Goal: Task Accomplishment & Management: Complete application form

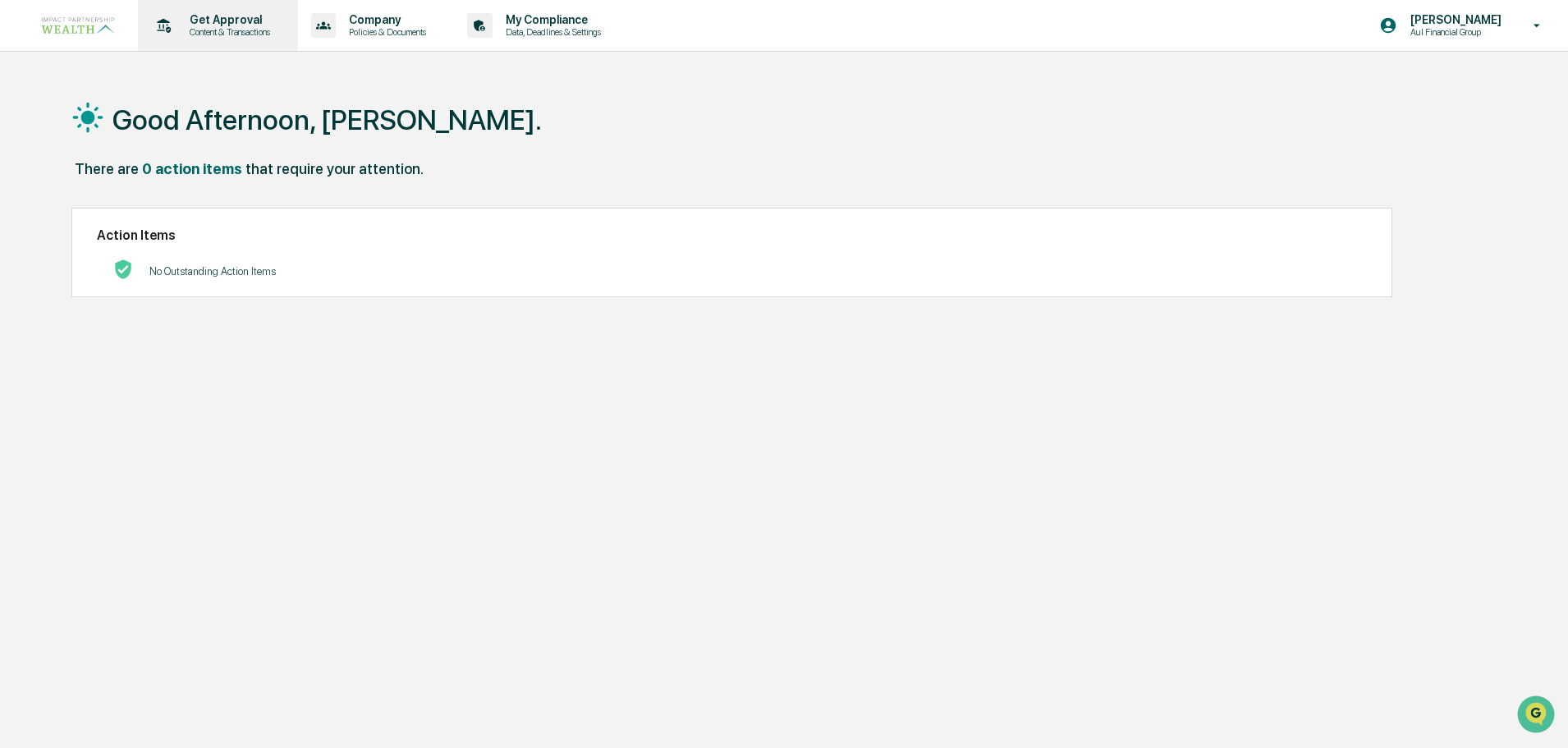
click at [203, 36] on p "Content & Transactions" at bounding box center [227, 32] width 102 height 12
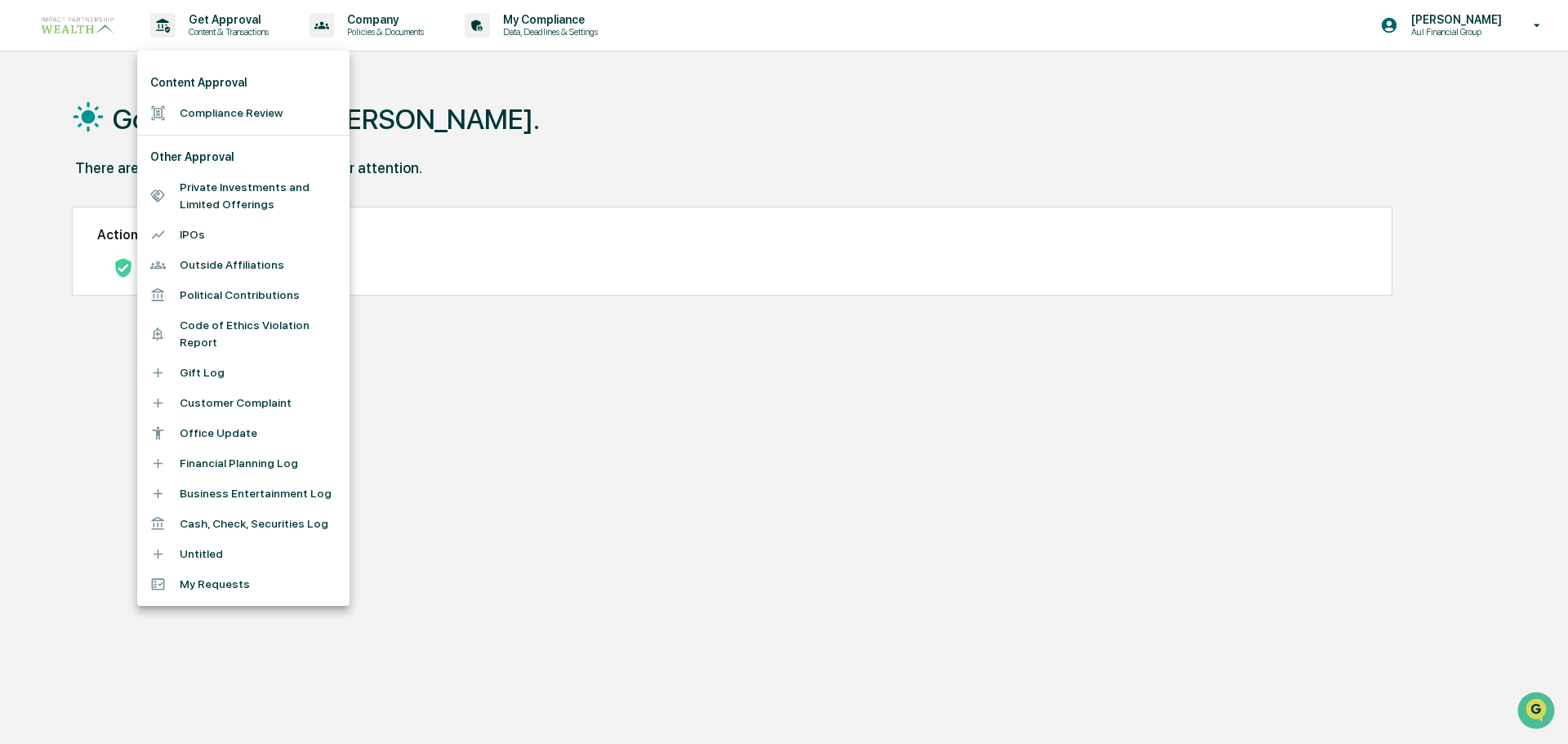
click at [231, 111] on li "Compliance Review" at bounding box center [243, 112] width 212 height 30
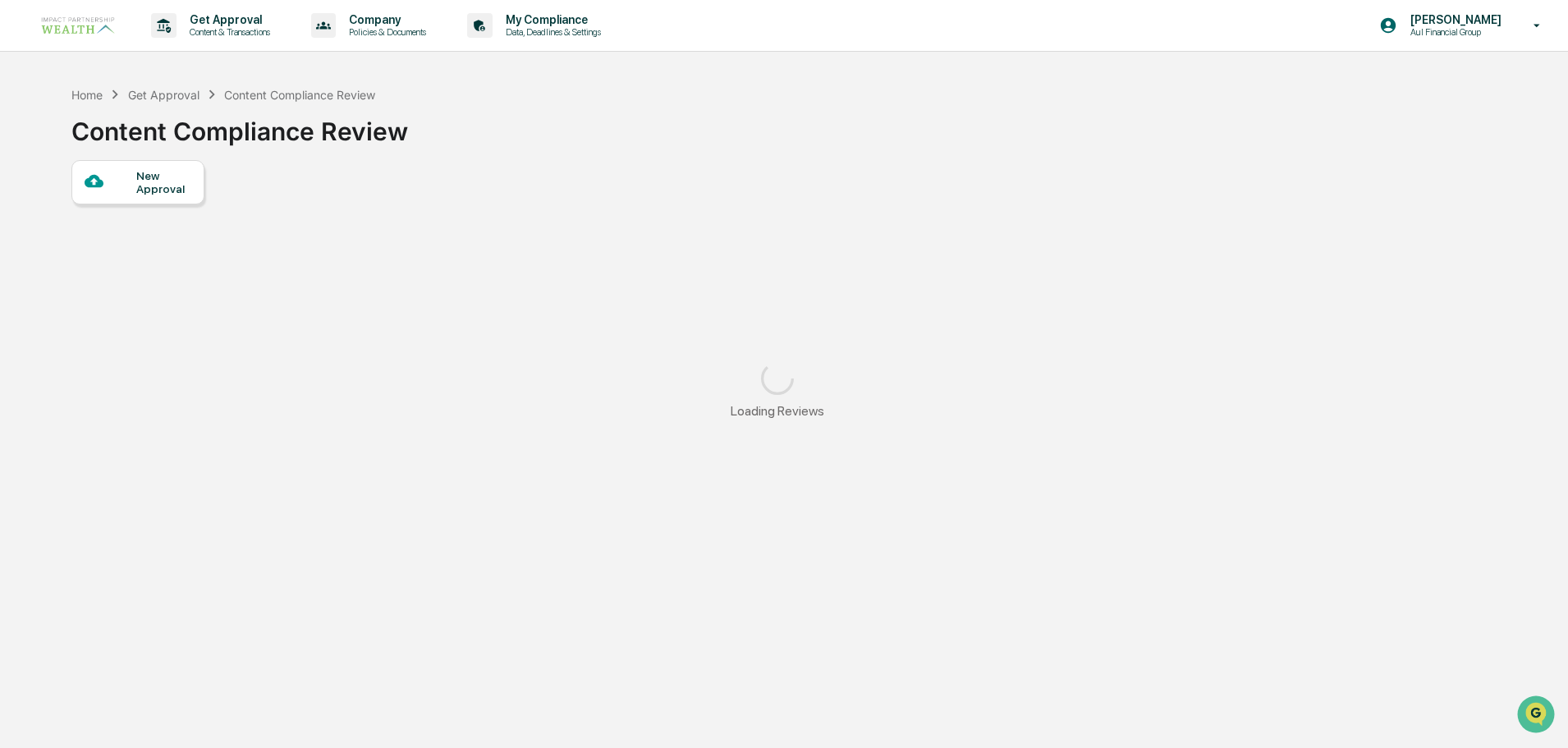
click at [160, 179] on div "New Approval" at bounding box center [163, 182] width 55 height 26
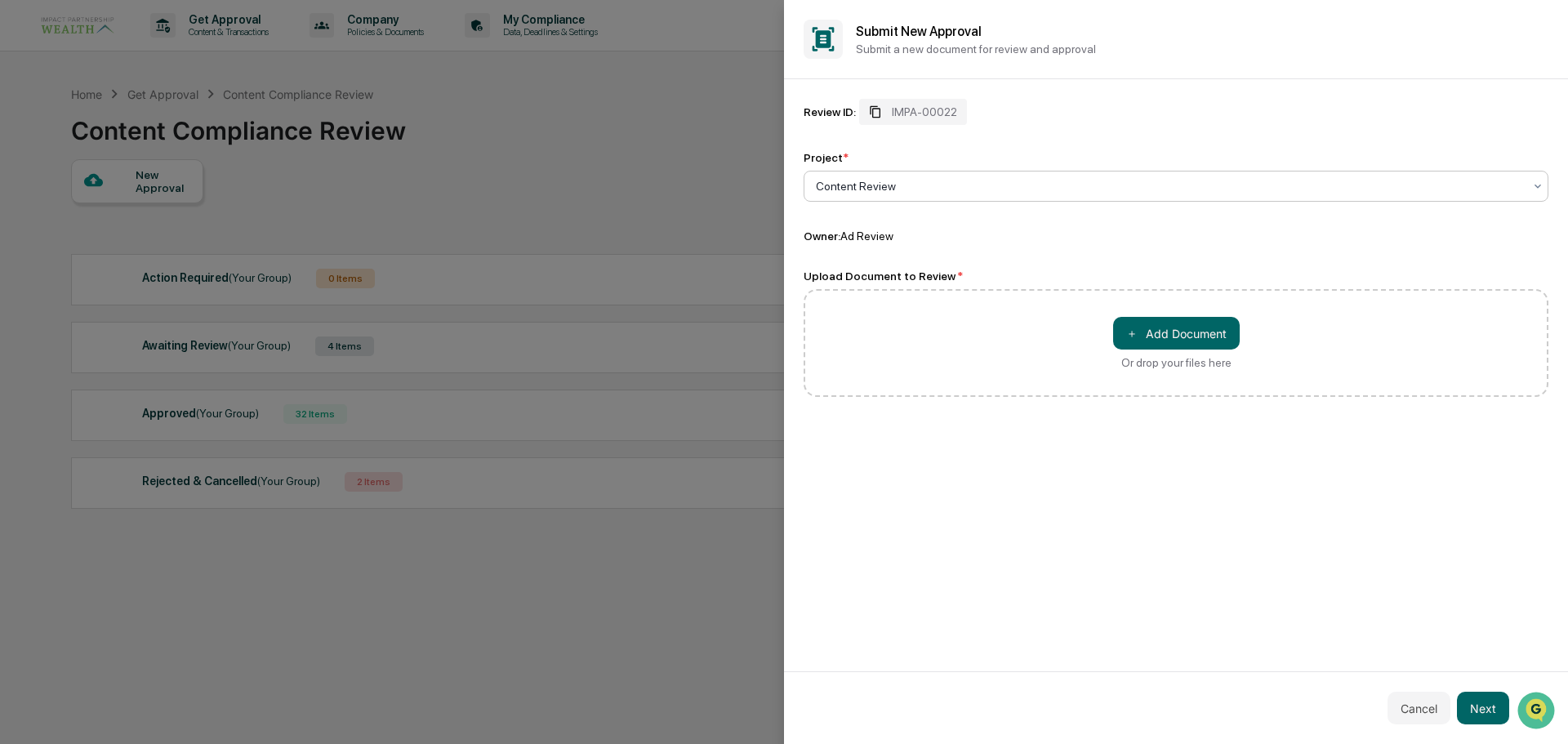
click at [951, 108] on span "IMPA-00022" at bounding box center [924, 112] width 65 height 13
click at [1126, 314] on div "＋ Add Document Or drop your files here" at bounding box center [1176, 343] width 745 height 108
click at [1130, 336] on span "＋" at bounding box center [1132, 334] width 12 height 15
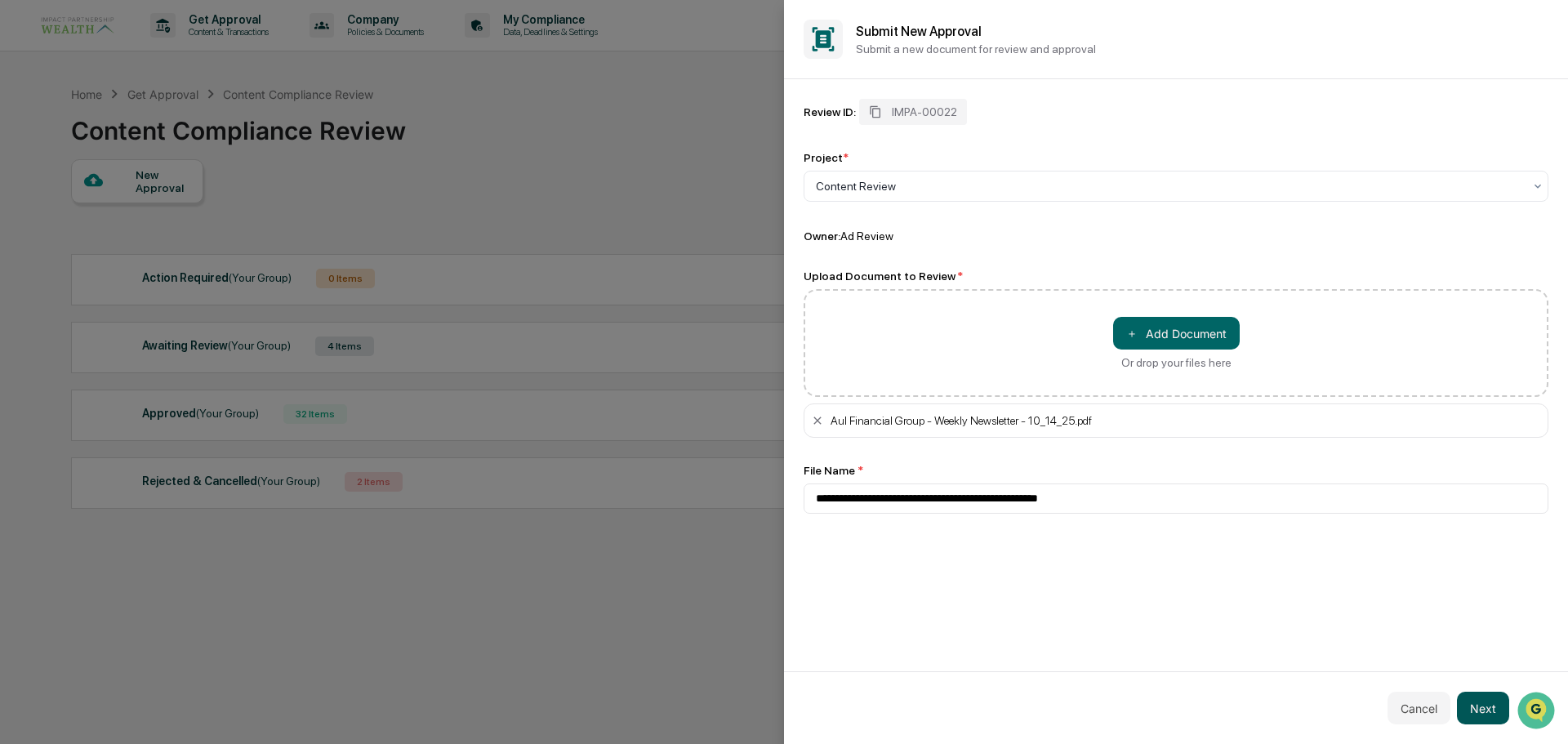
click at [1485, 703] on button "Next" at bounding box center [1482, 707] width 52 height 33
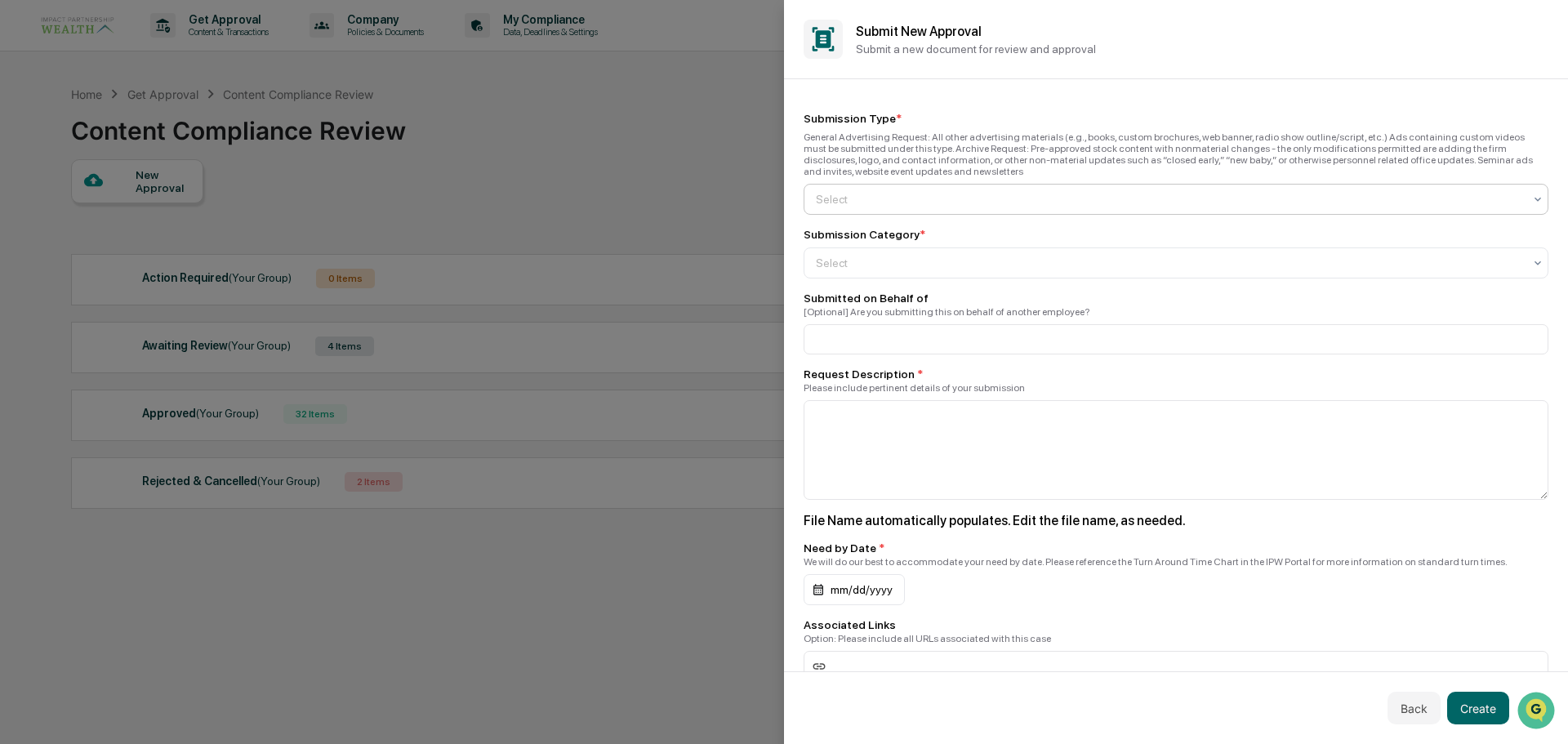
click at [887, 190] on div "Select" at bounding box center [1169, 199] width 723 height 23
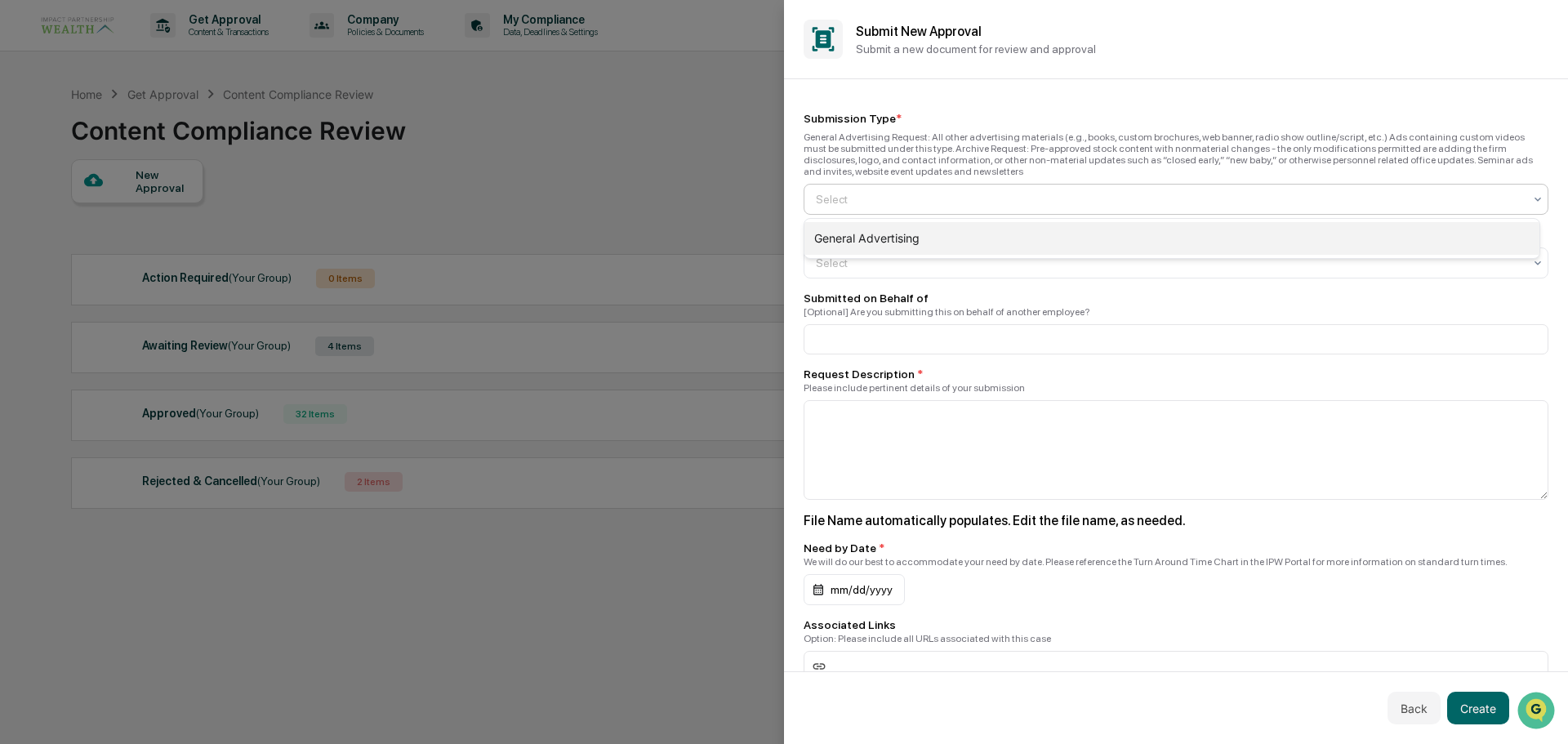
click at [881, 231] on div "General Advertising" at bounding box center [1172, 238] width 734 height 33
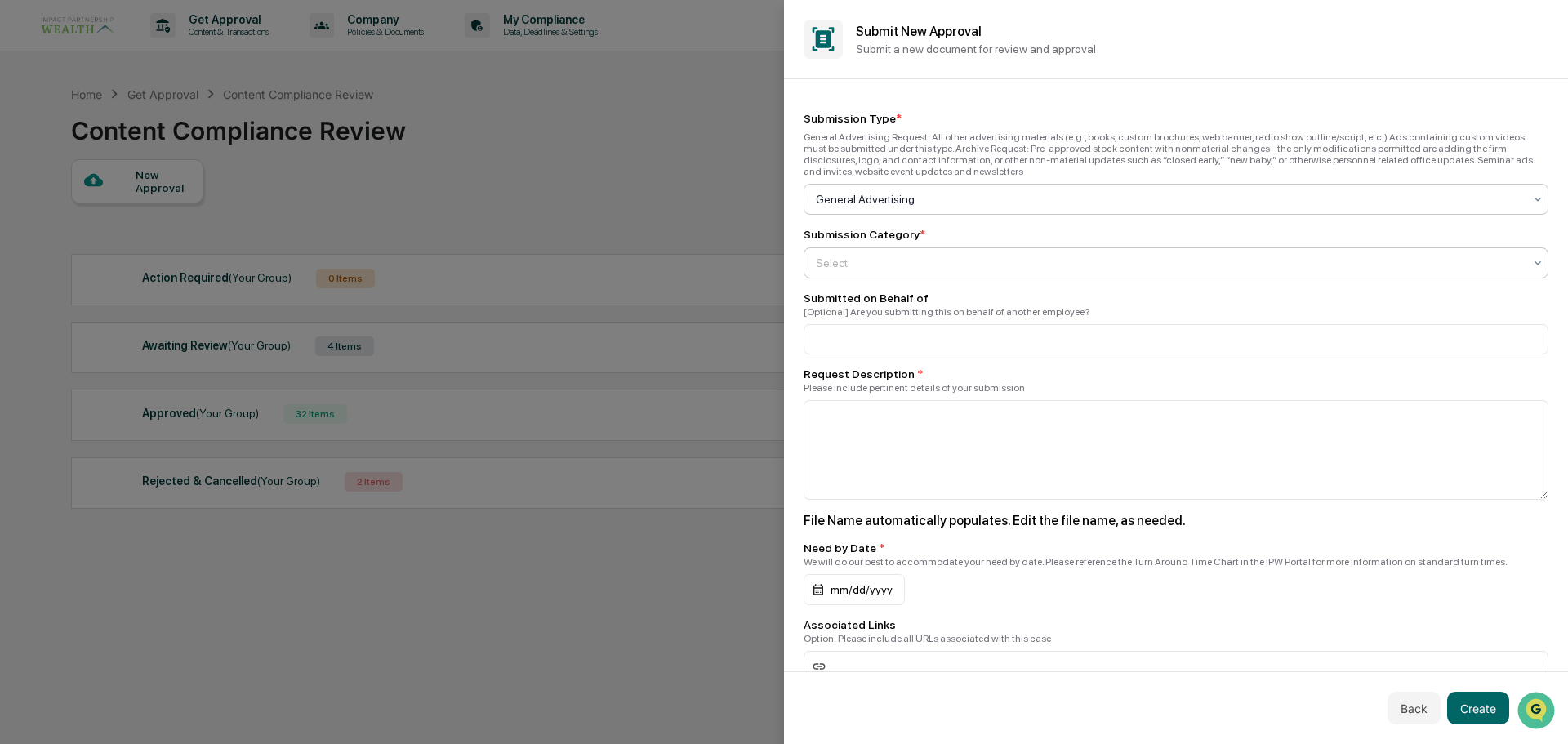
click at [875, 252] on div "Select" at bounding box center [1169, 263] width 723 height 23
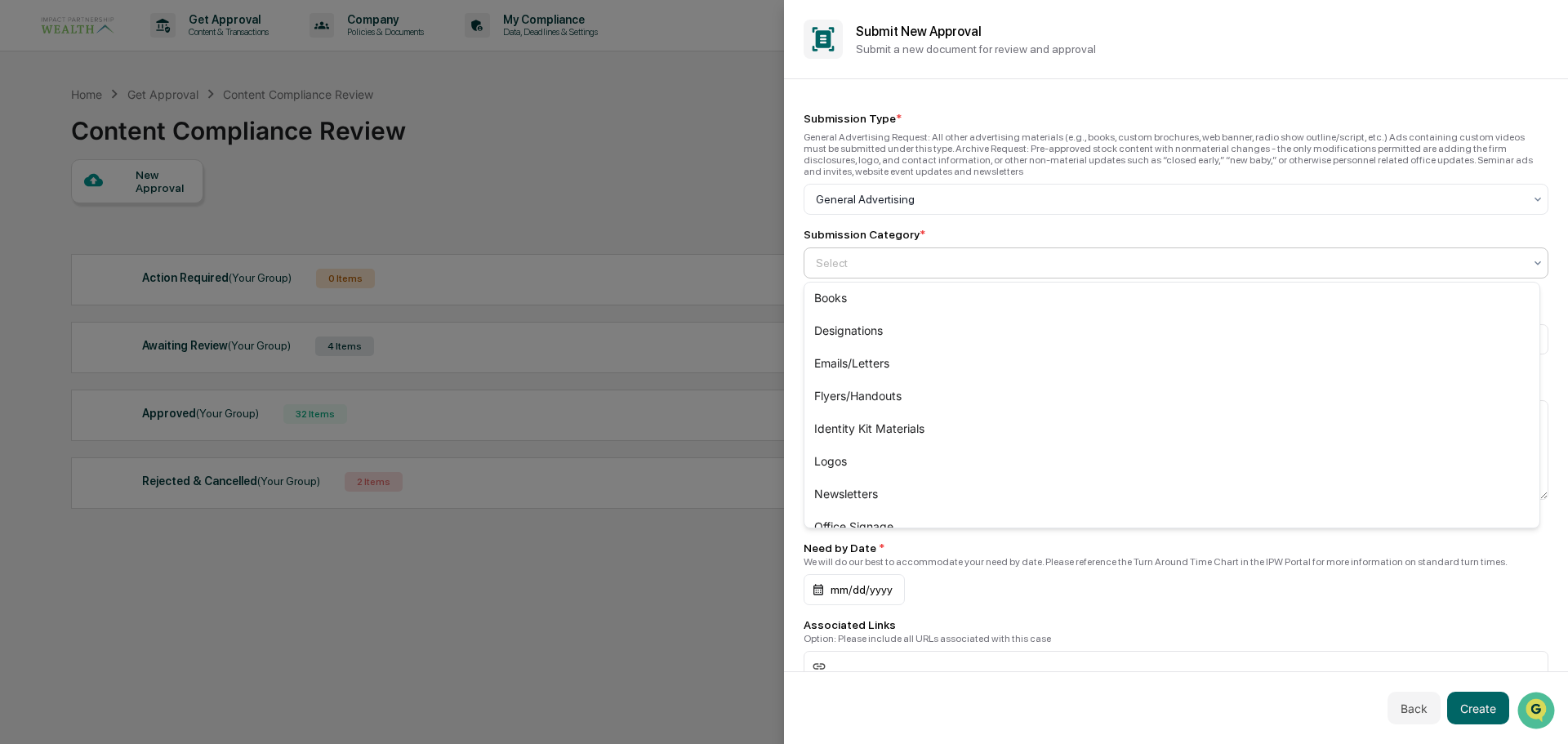
scroll to position [138, 0]
click at [881, 496] on div "Newsletters" at bounding box center [1172, 490] width 734 height 33
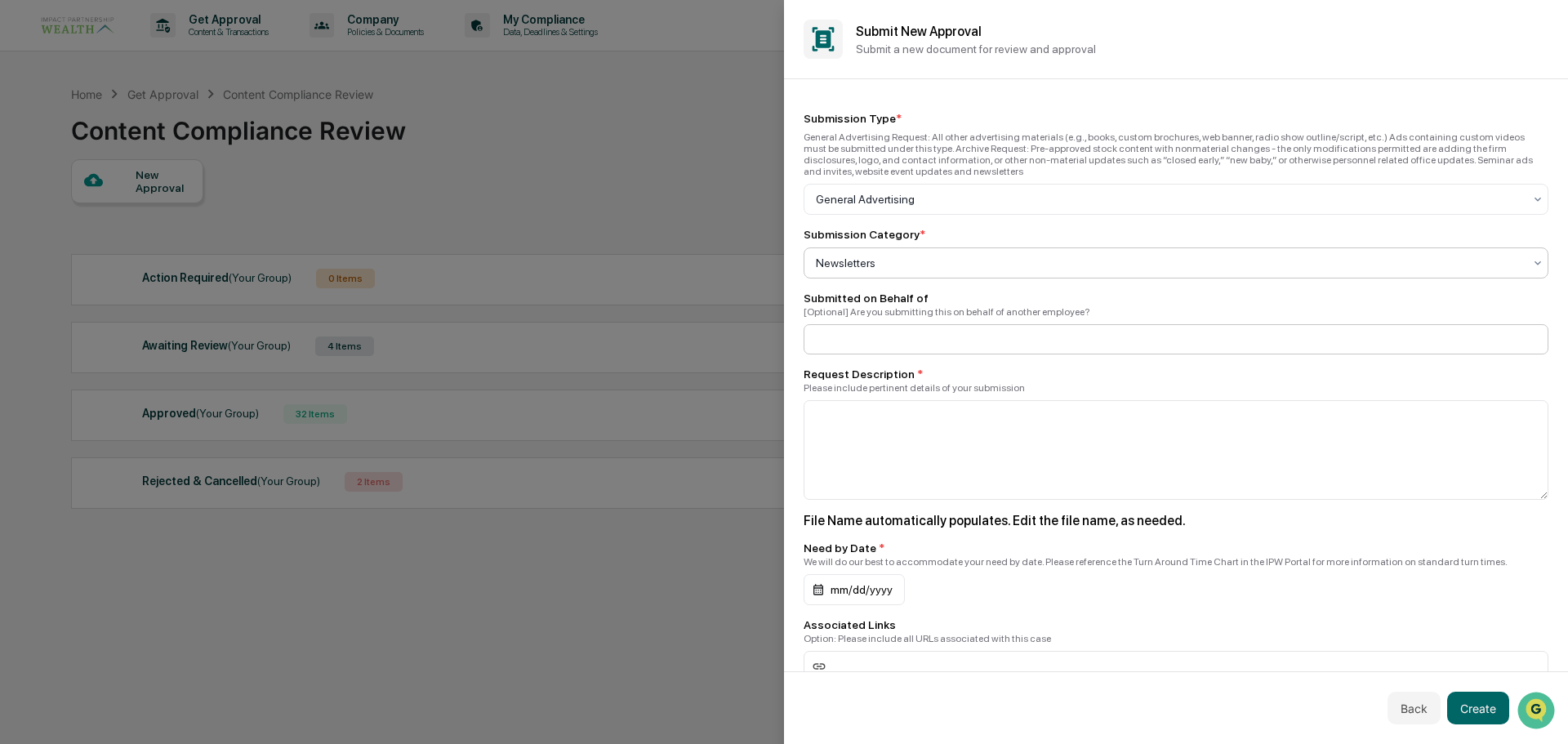
click at [841, 350] on input at bounding box center [1176, 338] width 745 height 30
click at [851, 349] on input at bounding box center [1176, 338] width 745 height 30
type input "*********"
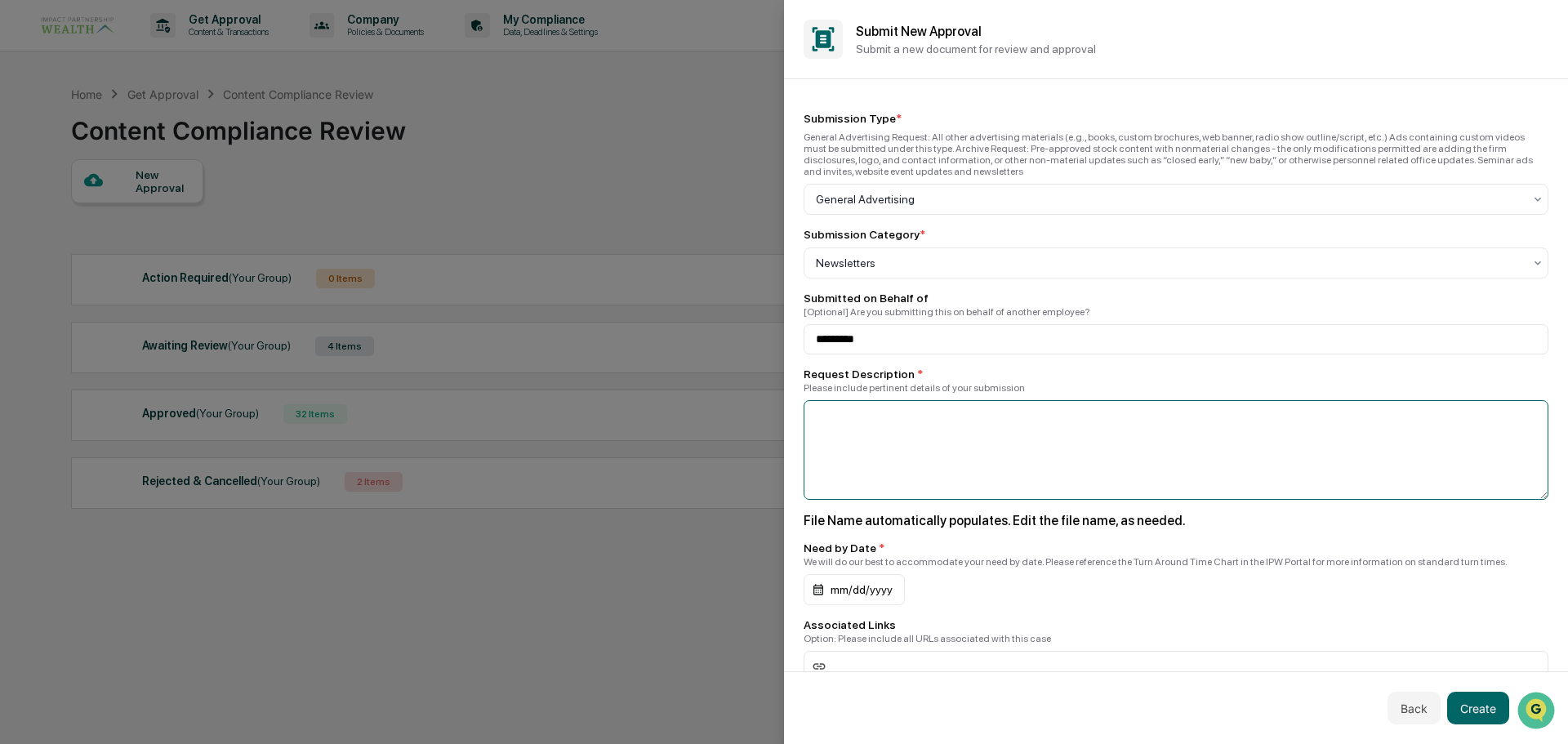
click at [915, 458] on textarea at bounding box center [1176, 450] width 745 height 100
drag, startPoint x: 959, startPoint y: 417, endPoint x: 815, endPoint y: 417, distance: 144.0
click at [815, 417] on textarea "**********" at bounding box center [1172, 450] width 736 height 100
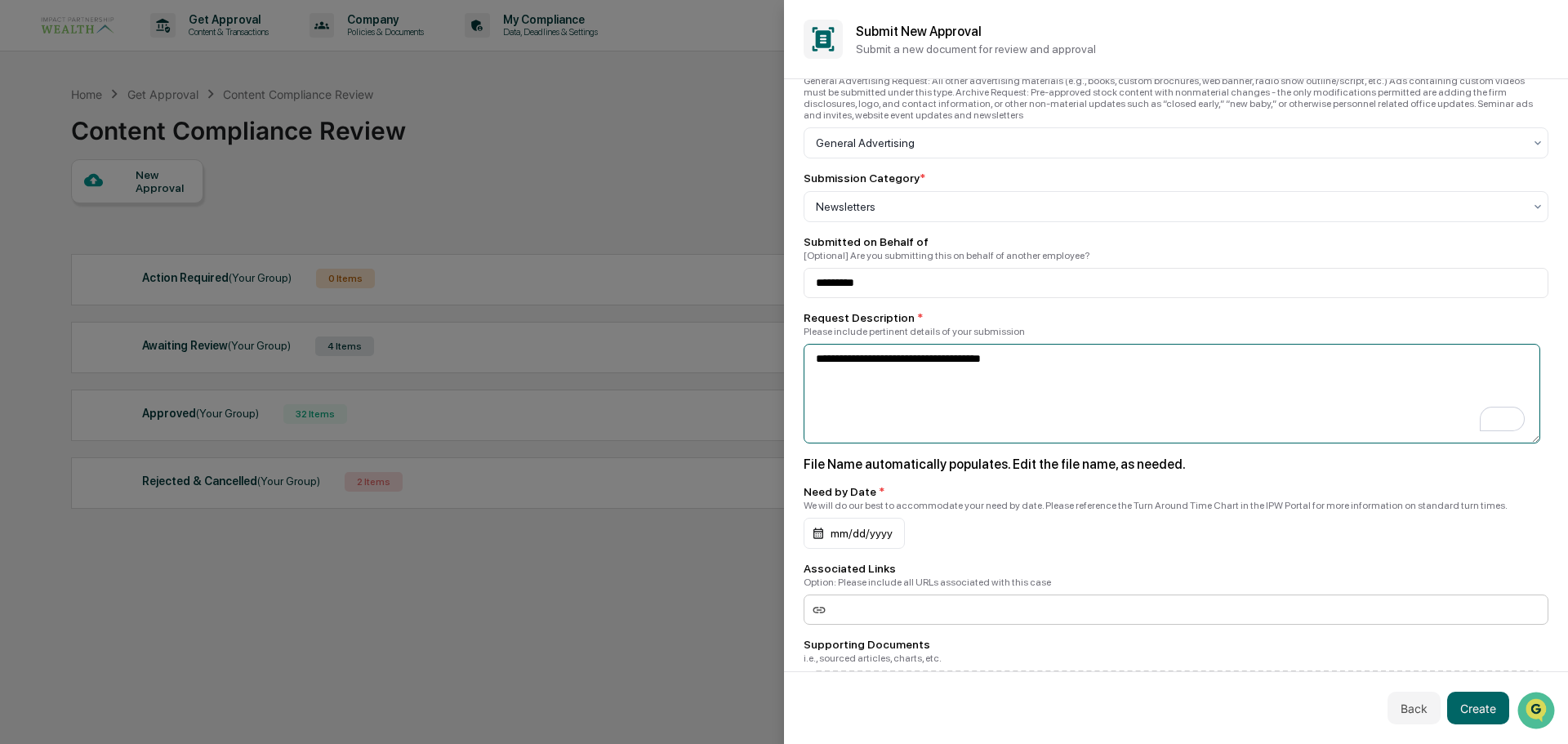
scroll to position [82, 0]
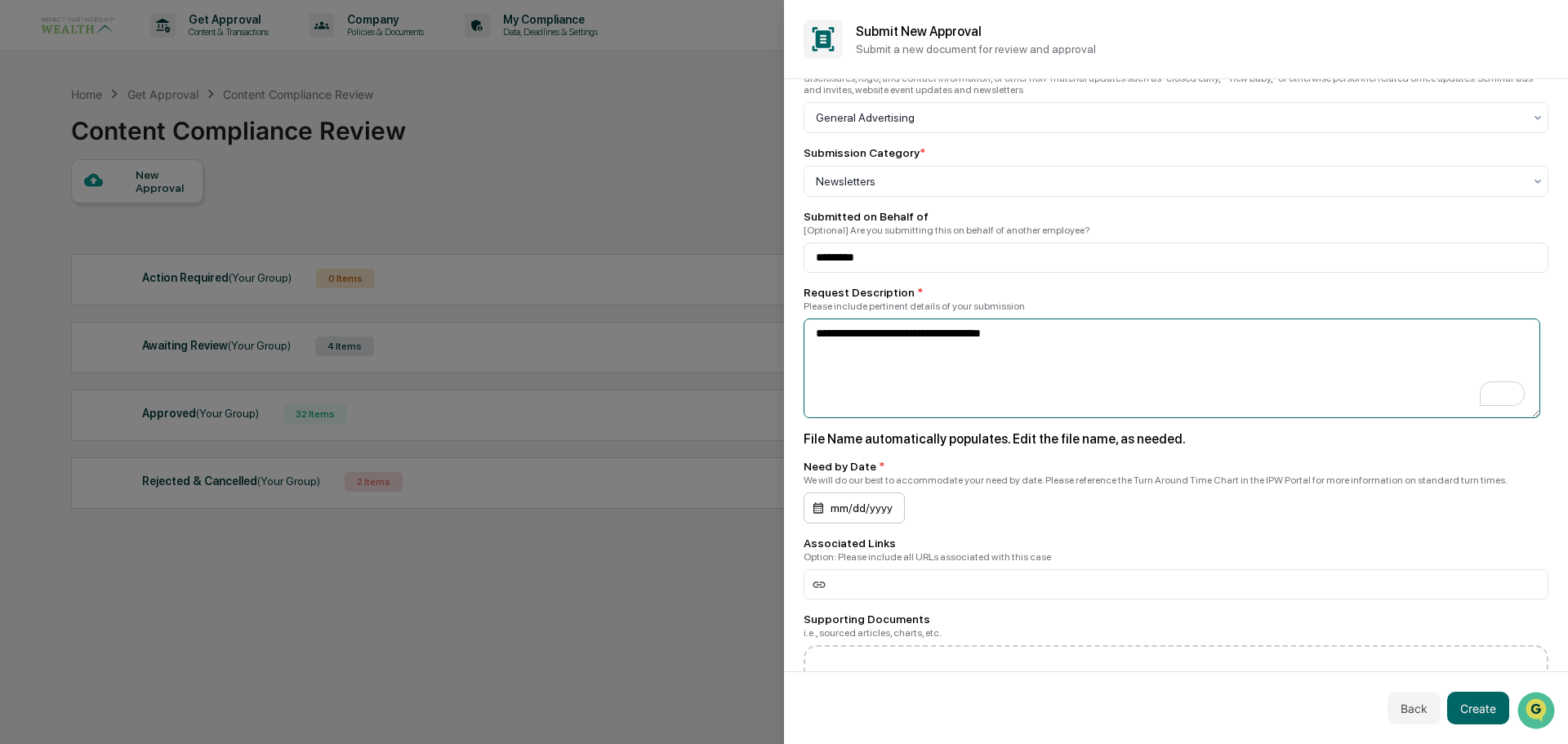
type textarea "**********"
click at [840, 505] on div "mm/dd/yyyy" at bounding box center [854, 508] width 101 height 31
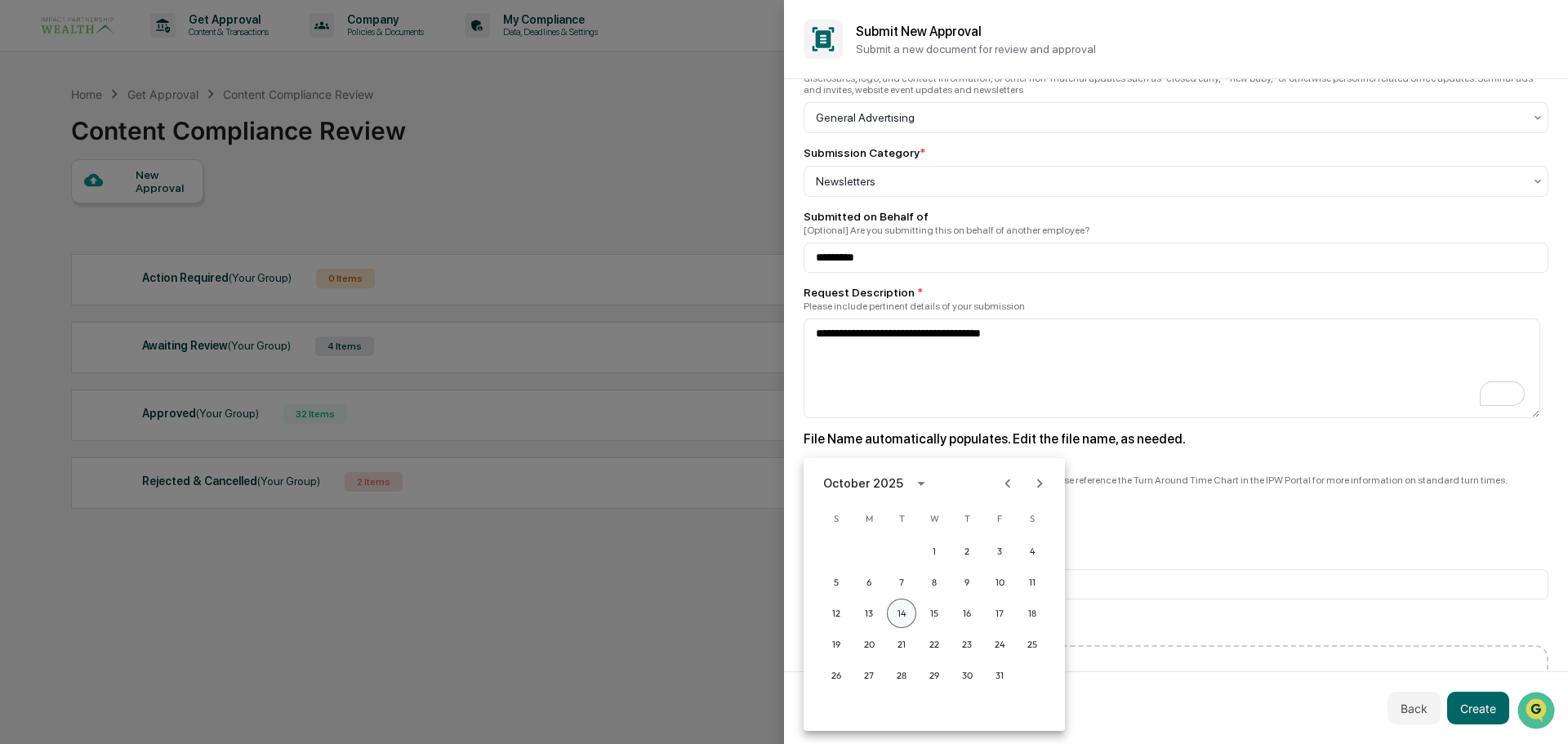
click at [901, 613] on button "14" at bounding box center [901, 613] width 30 height 30
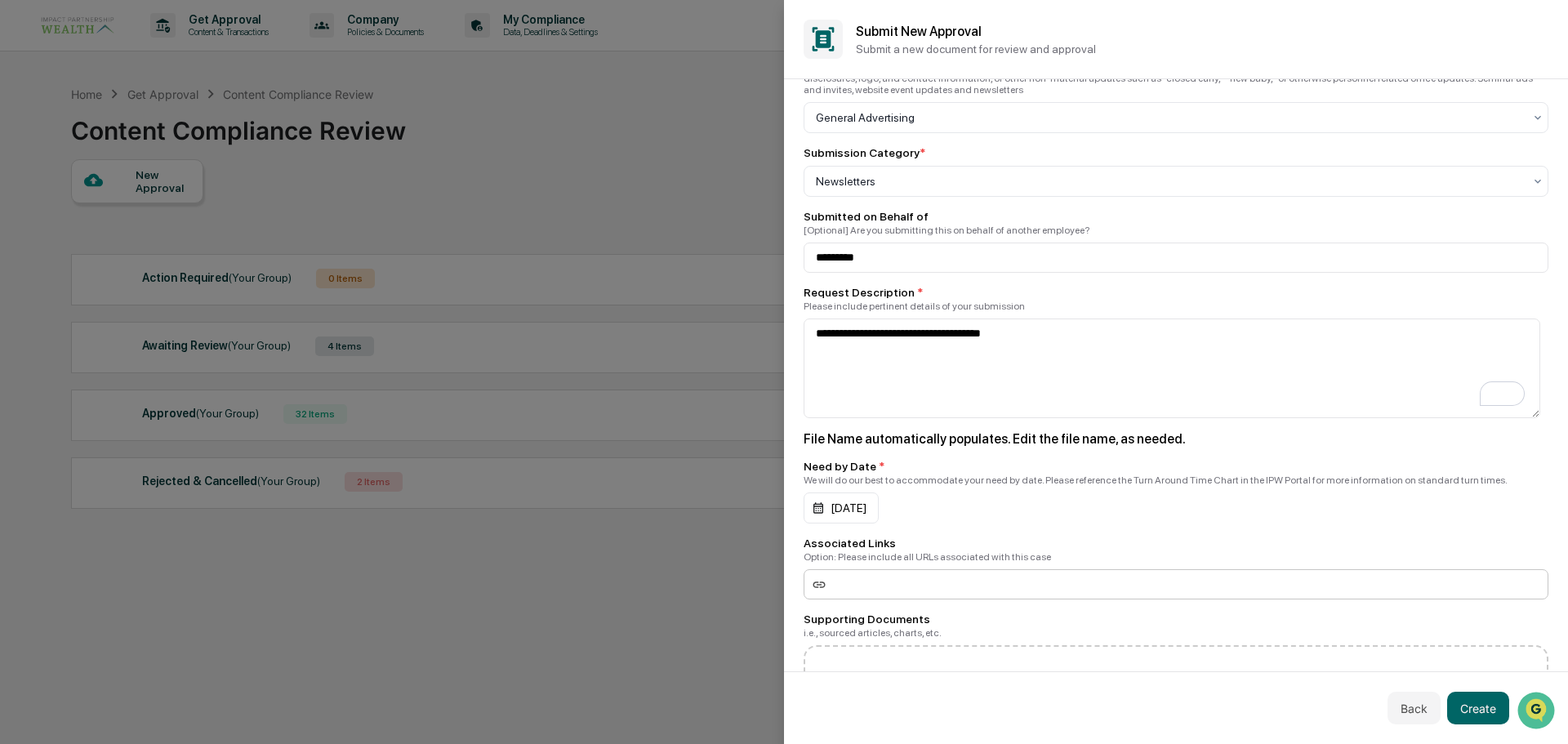
scroll to position [198, 0]
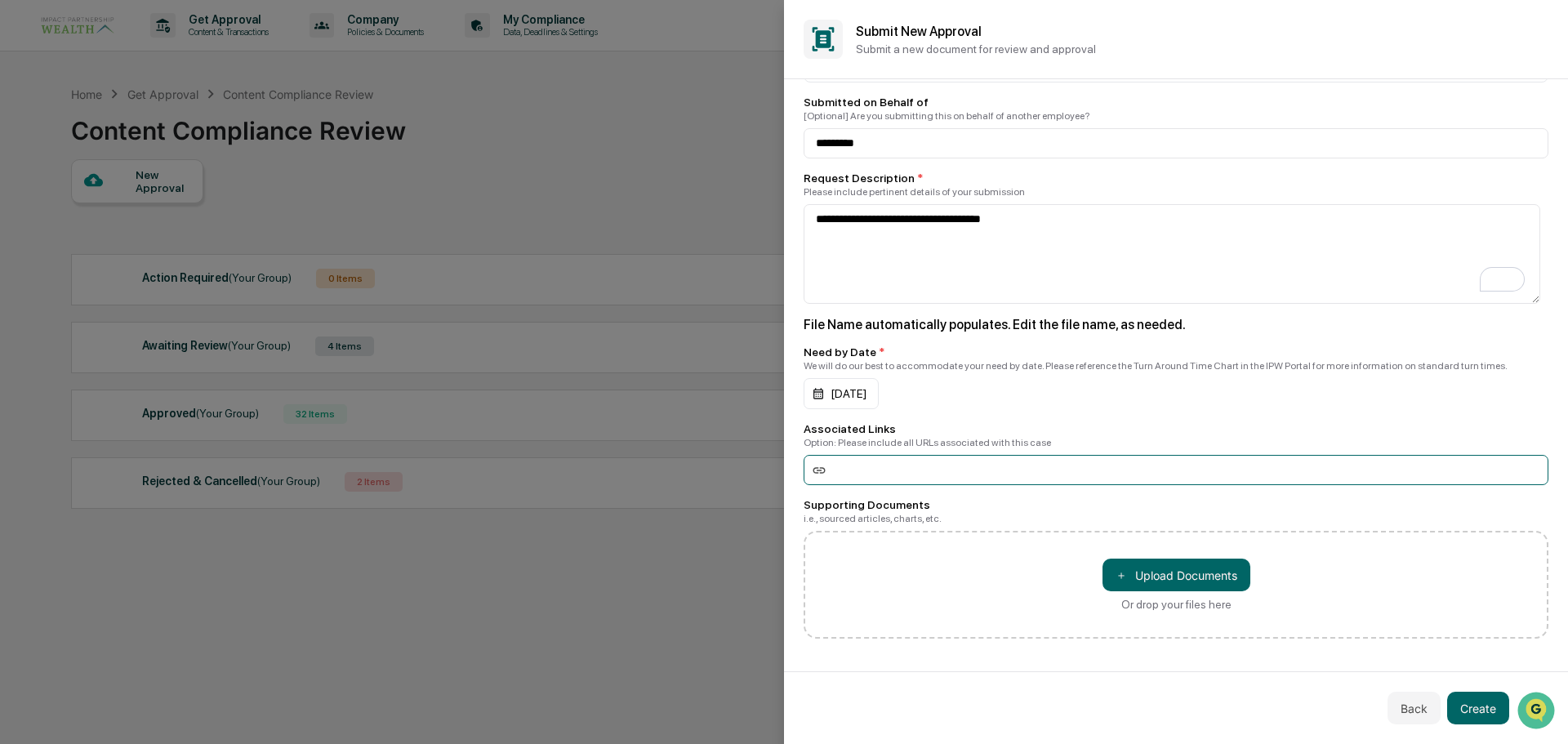
click at [877, 469] on input at bounding box center [1176, 469] width 745 height 30
click at [1031, 263] on textarea "**********" at bounding box center [1172, 254] width 736 height 100
click at [1068, 323] on div "File Name automatically populates. Edit the file name, as needed." at bounding box center [1176, 325] width 745 height 15
click at [886, 328] on div "File Name automatically populates. Edit the file name, as needed." at bounding box center [1176, 325] width 745 height 15
click at [916, 325] on div "File Name automatically populates. Edit the file name, as needed." at bounding box center [1176, 325] width 745 height 15
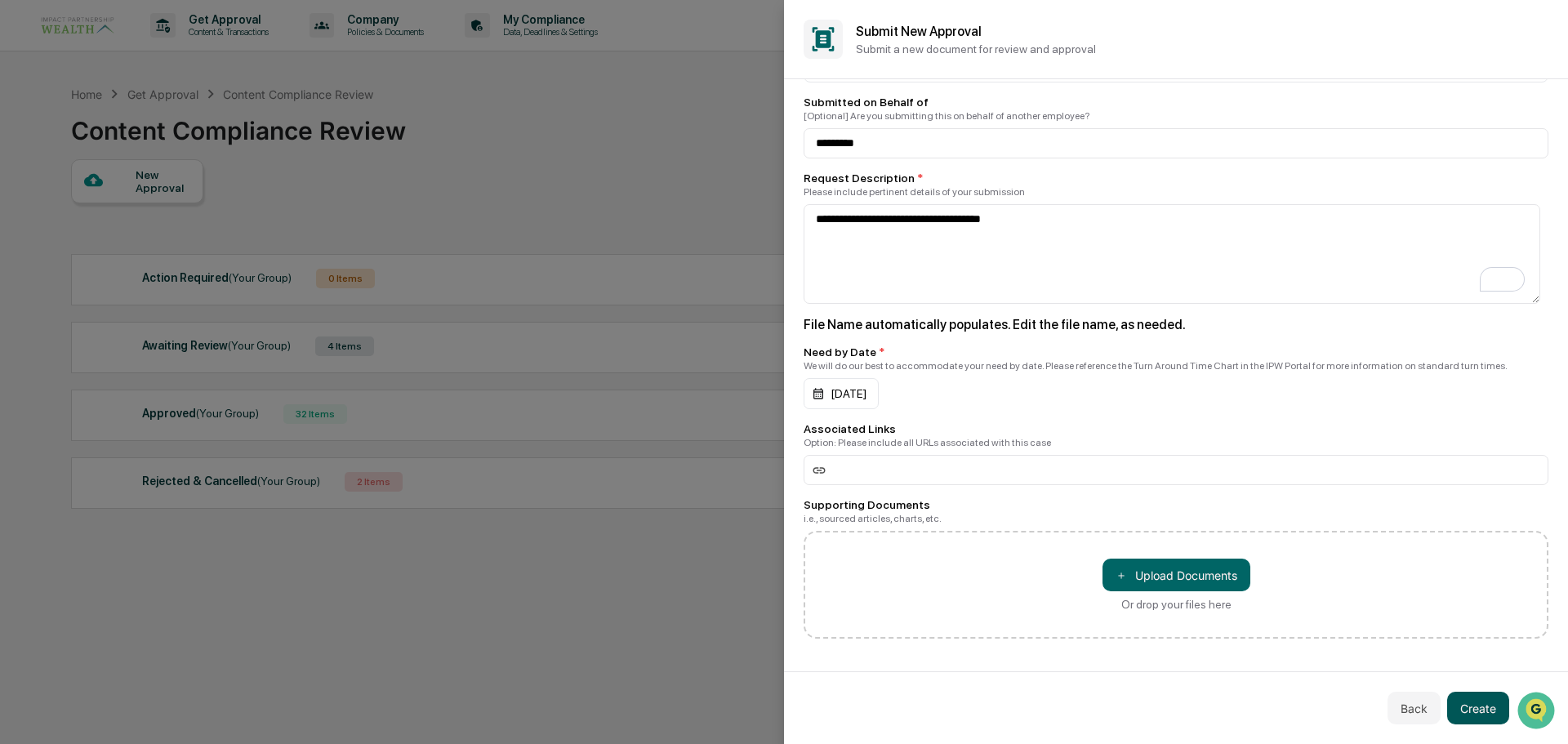
click at [1466, 707] on button "Create" at bounding box center [1478, 707] width 62 height 33
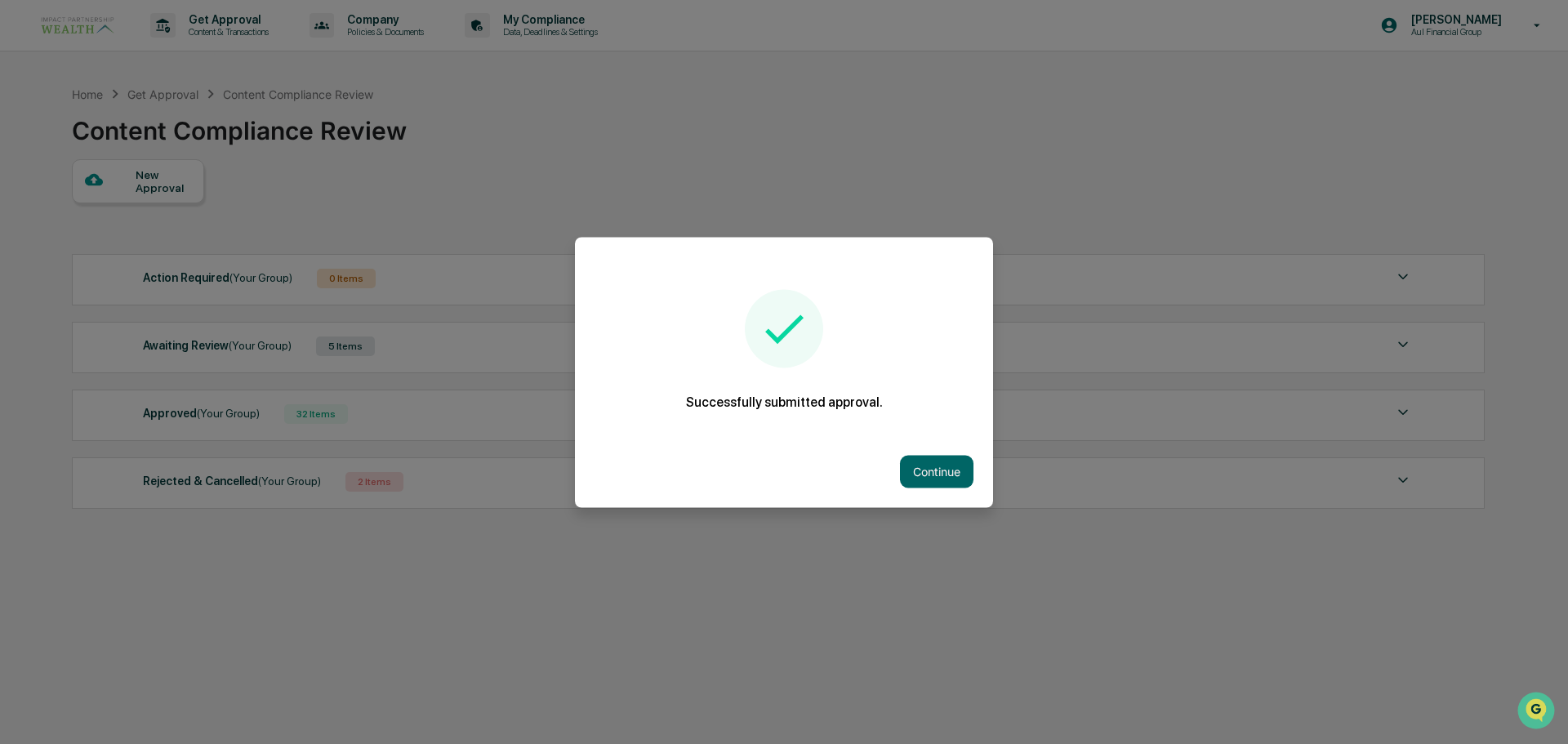
click at [925, 473] on button "Continue" at bounding box center [936, 471] width 73 height 33
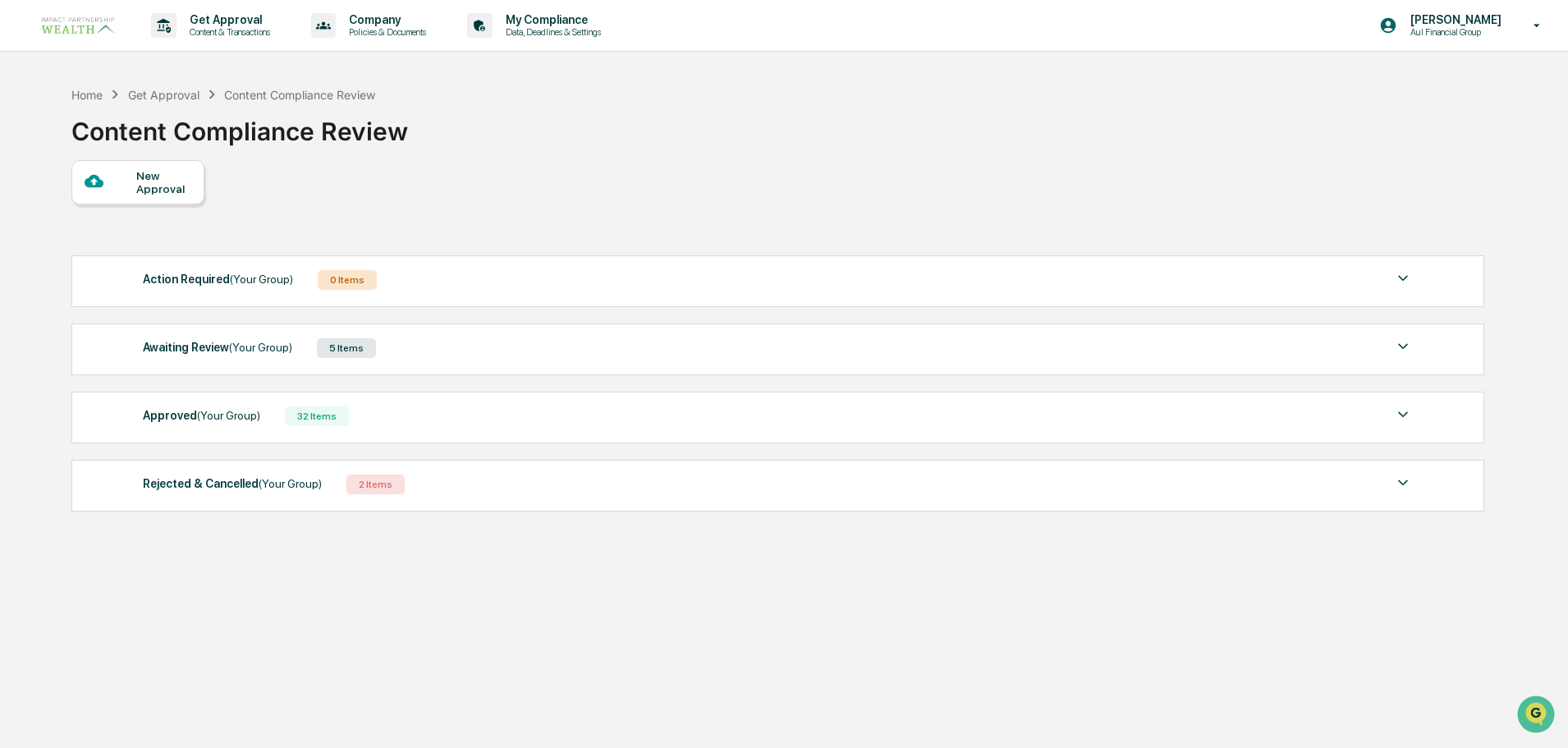
click at [170, 350] on div "Awaiting Review (Your Group)" at bounding box center [218, 347] width 150 height 21
